Goal: Information Seeking & Learning: Learn about a topic

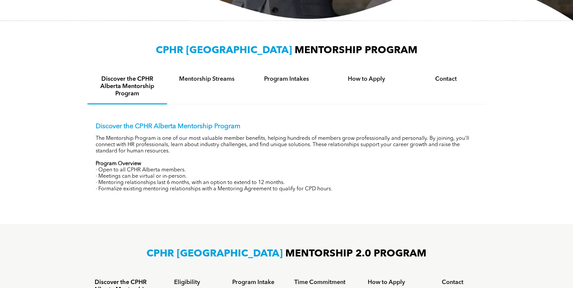
scroll to position [181, 0]
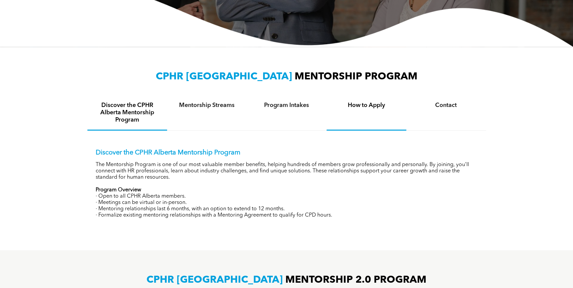
click at [382, 104] on h4 "How to Apply" at bounding box center [366, 105] width 68 height 7
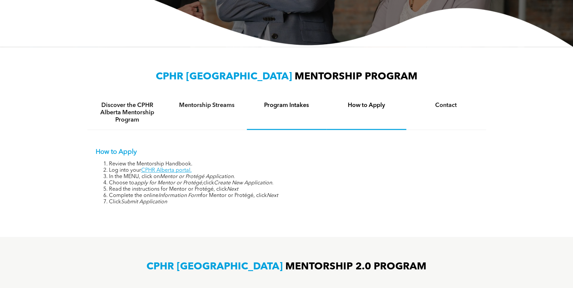
click at [285, 105] on h4 "Program Intakes" at bounding box center [287, 105] width 68 height 7
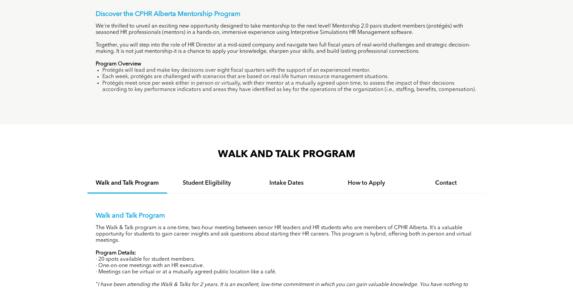
scroll to position [604, 0]
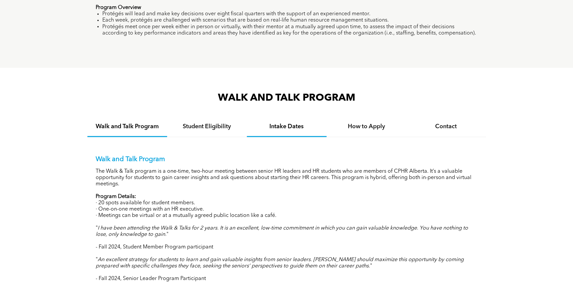
click at [292, 126] on h4 "Intake Dates" at bounding box center [287, 126] width 68 height 7
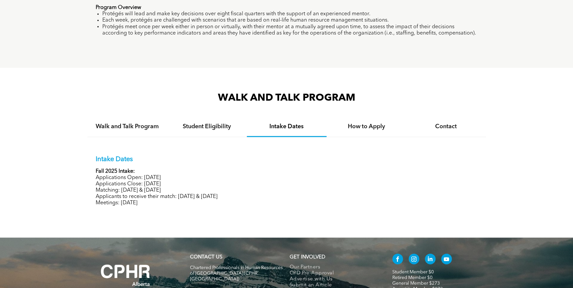
drag, startPoint x: 129, startPoint y: 174, endPoint x: 227, endPoint y: 199, distance: 100.8
click at [227, 199] on div "Intake Dates Fall 2025 Intake: Applications Open: [DATE] Applications Close: [D…" at bounding box center [287, 180] width 382 height 51
click at [379, 123] on h4 "How to Apply" at bounding box center [366, 126] width 68 height 7
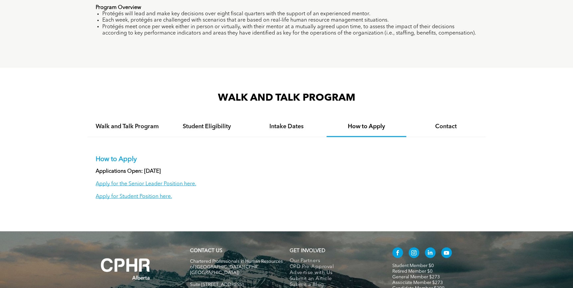
click at [377, 129] on h4 "How to Apply" at bounding box center [366, 126] width 68 height 7
click at [454, 127] on h4 "Contact" at bounding box center [446, 126] width 68 height 7
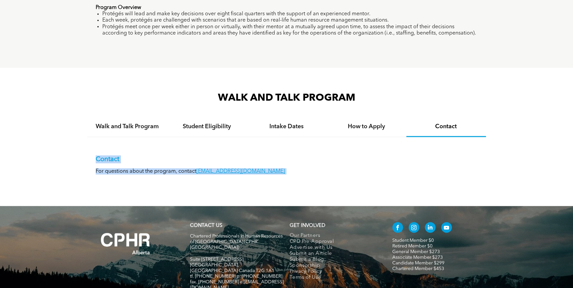
drag, startPoint x: 287, startPoint y: 177, endPoint x: 80, endPoint y: 158, distance: 208.1
click at [80, 158] on div "WALK AND TALK PROGRAM Walk and Talk Program Student Eligibility Intake Dates Ho…" at bounding box center [286, 137] width 573 height 138
copy div "Contact For questions about the program, contact student@cphrab.ca"
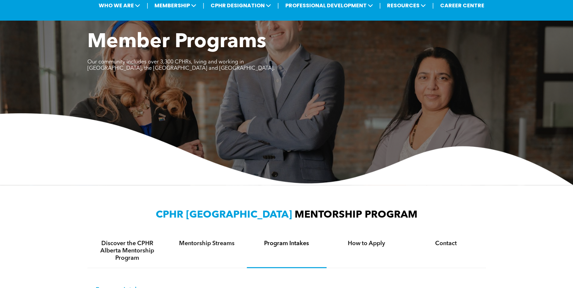
scroll to position [0, 0]
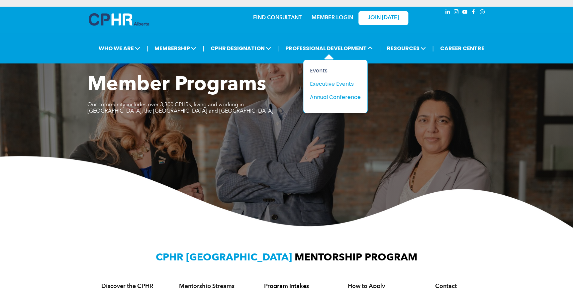
click at [326, 72] on div "Events" at bounding box center [333, 70] width 46 height 8
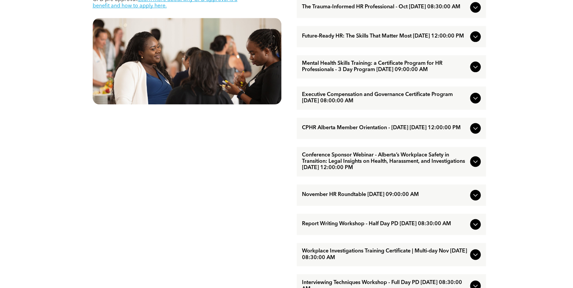
scroll to position [392, 0]
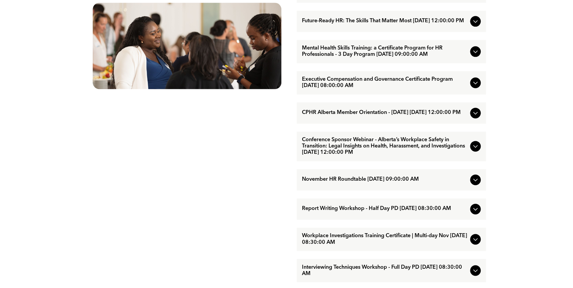
click at [352, 183] on span "November HR Roundtable [DATE] 09:00:00 AM" at bounding box center [384, 179] width 165 height 6
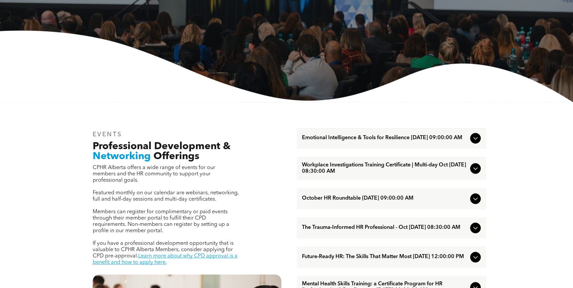
scroll to position [90, 0]
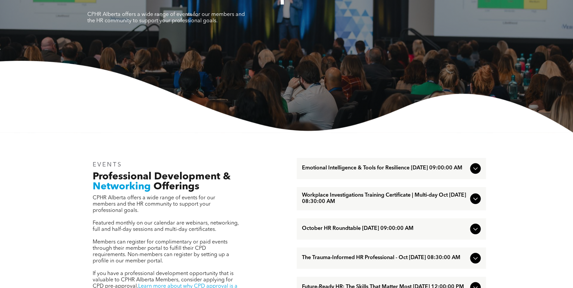
click at [340, 232] on span "October HR Roundtable [DATE] 09:00:00 AM" at bounding box center [384, 229] width 165 height 6
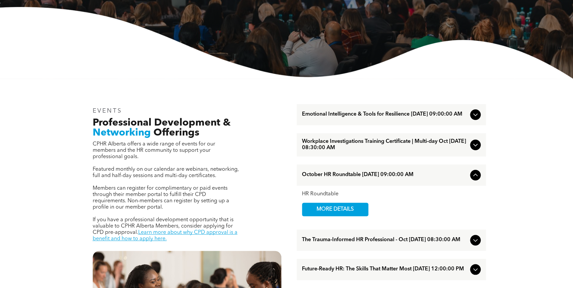
scroll to position [151, 0]
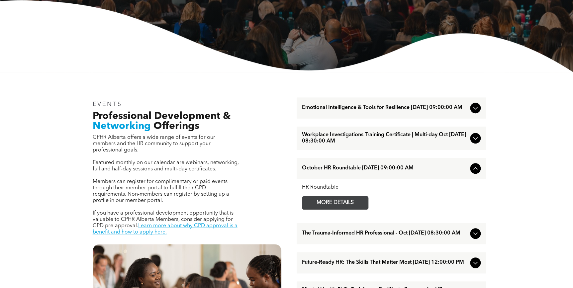
click at [339, 208] on span "MORE DETAILS" at bounding box center [335, 202] width 52 height 13
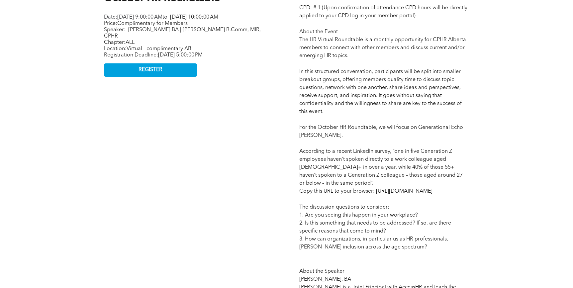
scroll to position [362, 0]
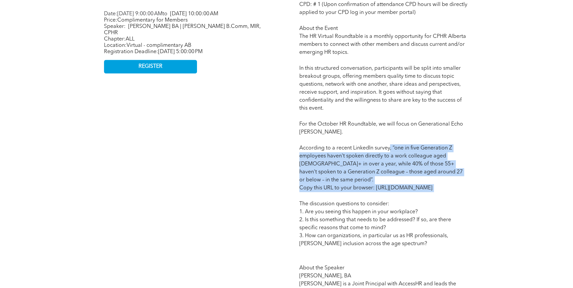
drag, startPoint x: 390, startPoint y: 146, endPoint x: 491, endPoint y: 206, distance: 116.8
click at [491, 206] on div "October HR Roundtable HR Roundtable October HR Roundtable Date: [DATE] 9:00:00 …" at bounding box center [286, 173] width 573 height 507
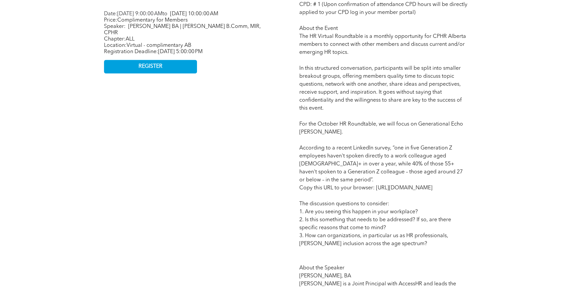
click at [398, 246] on span "Competency: Guide, Coach, and Advise CPD: # 1 (Upon confirmation of attendance …" at bounding box center [383, 180] width 169 height 388
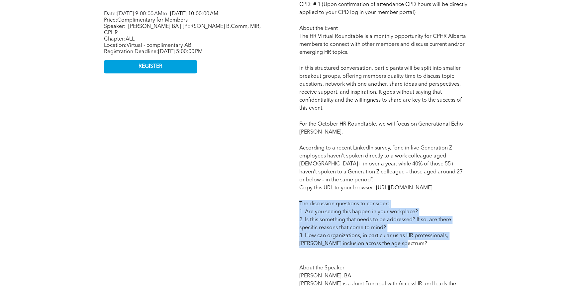
drag, startPoint x: 398, startPoint y: 248, endPoint x: 294, endPoint y: 213, distance: 109.1
click at [294, 213] on div "Competency: Guide, Coach, and Advise CPD: # 1 (Upon confirmation of attendance …" at bounding box center [384, 173] width 180 height 415
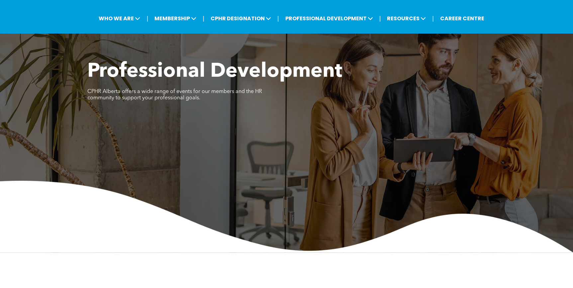
scroll to position [0, 0]
